Goal: Task Accomplishment & Management: Manage account settings

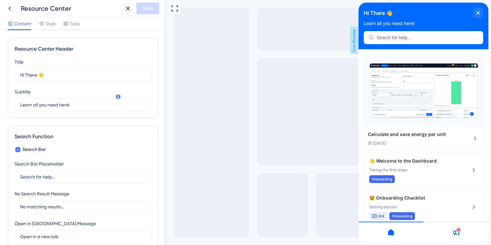
click at [476, 12] on icon "close resource center" at bounding box center [478, 13] width 4 height 4
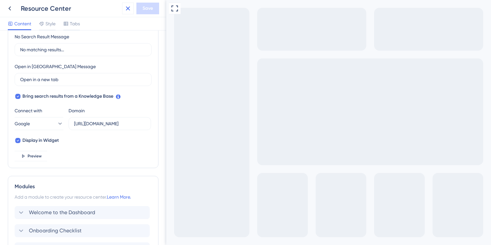
click at [130, 10] on icon at bounding box center [128, 9] width 8 height 8
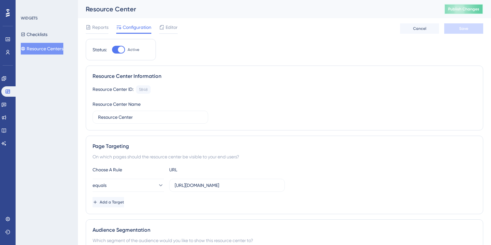
click at [452, 13] on button "Publish Changes" at bounding box center [463, 9] width 39 height 10
